Goal: Information Seeking & Learning: Learn about a topic

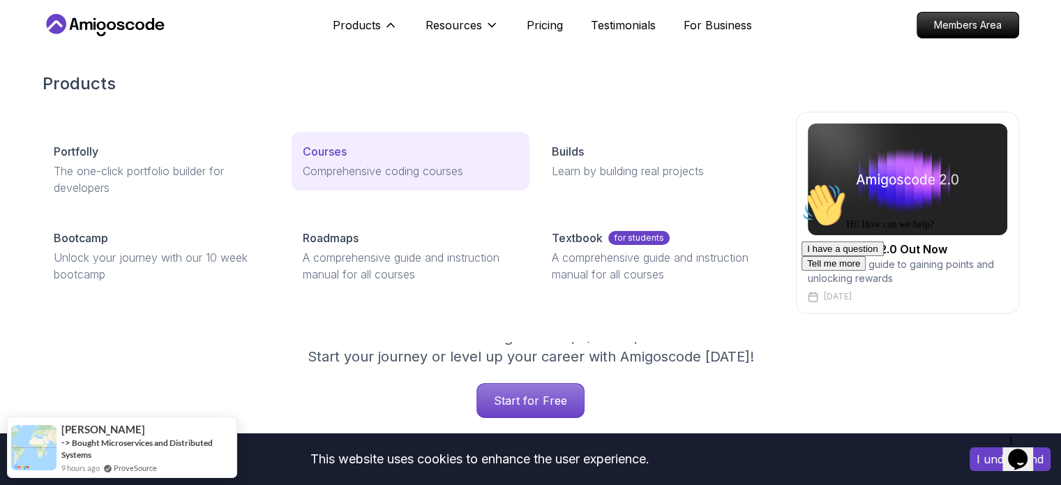
click at [367, 141] on link "Courses Comprehensive coding courses" at bounding box center [410, 161] width 238 height 59
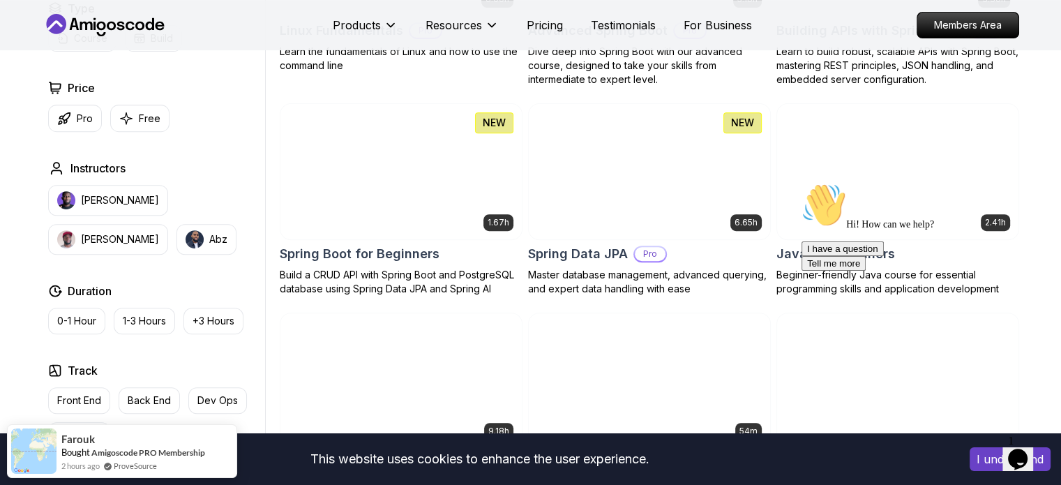
scroll to position [488, 0]
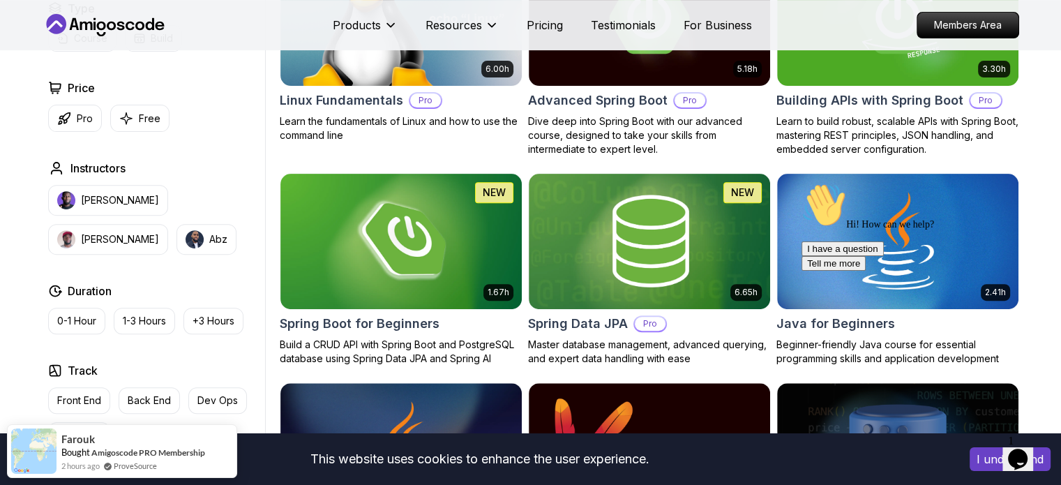
drag, startPoint x: 1034, startPoint y: 281, endPoint x: 1830, endPoint y: 457, distance: 815.6
click at [801, 183] on icon "Chat attention grabber" at bounding box center [801, 183] width 0 height 0
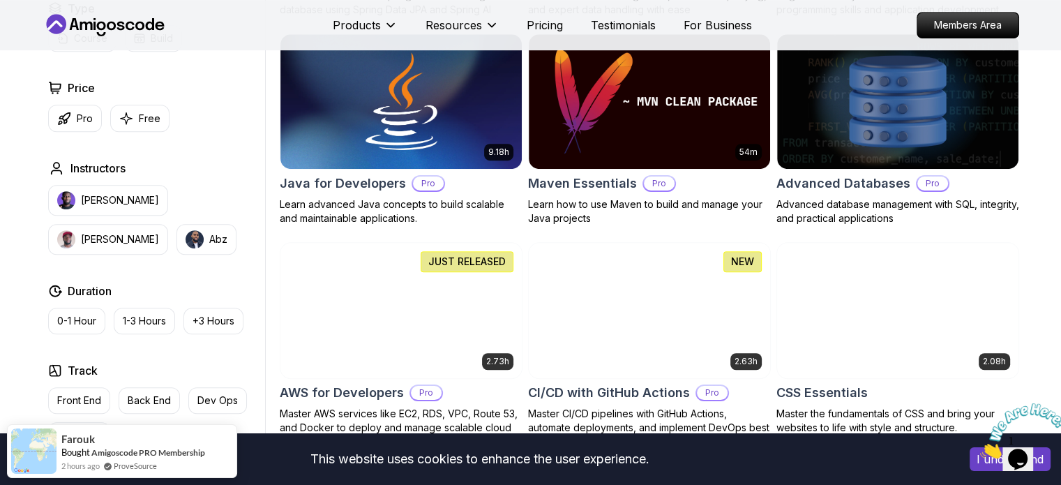
scroll to position [906, 0]
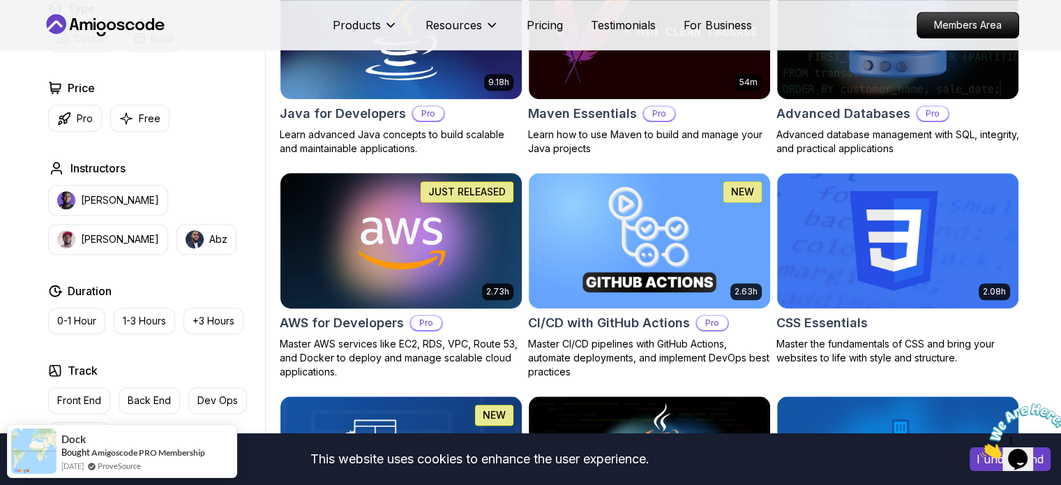
click at [452, 264] on img at bounding box center [400, 240] width 253 height 142
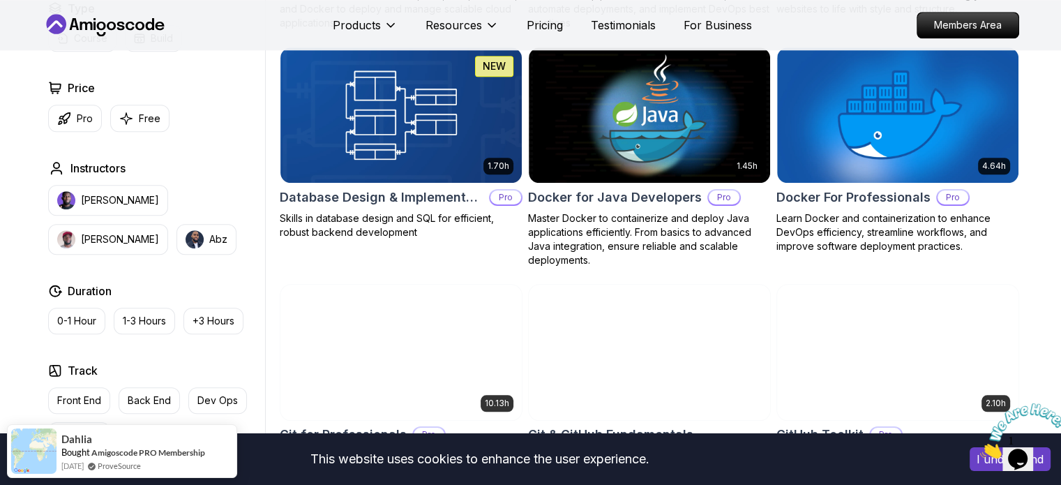
scroll to position [1395, 0]
